Goal: Task Accomplishment & Management: Manage account settings

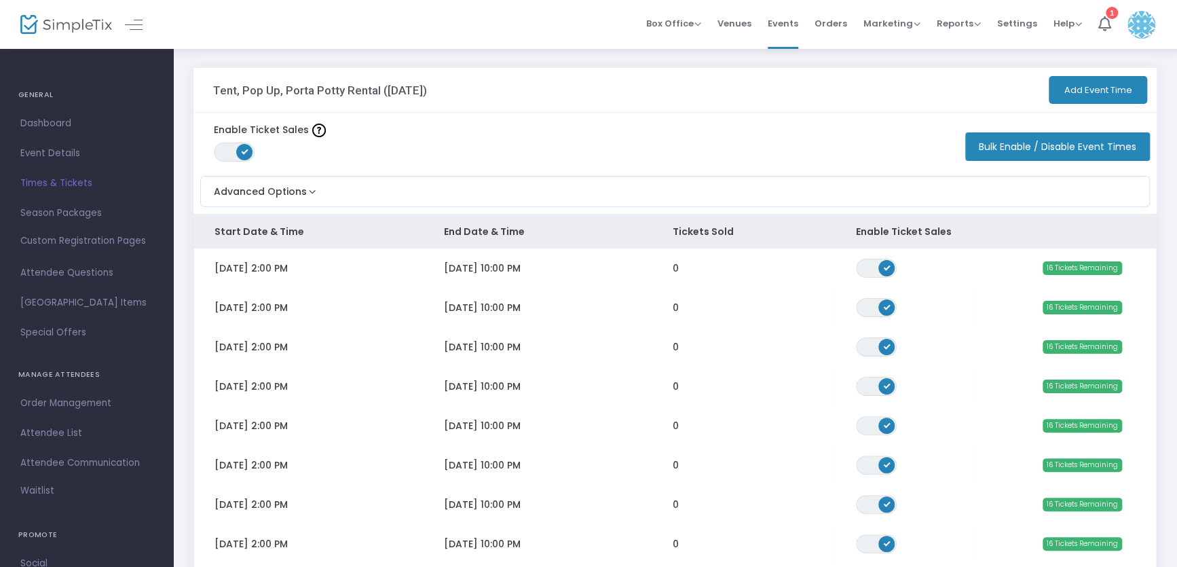
click at [63, 177] on span "Times & Tickets" at bounding box center [86, 183] width 132 height 18
